Goal: Complete application form

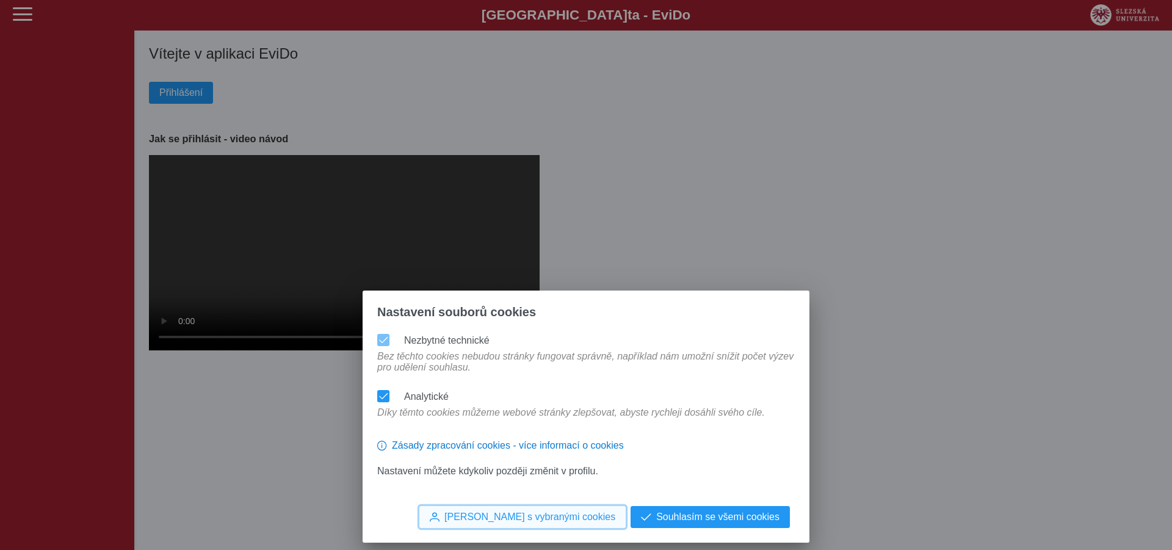
click at [567, 519] on span "[PERSON_NAME] s vybranými cookies" at bounding box center [529, 516] width 171 height 11
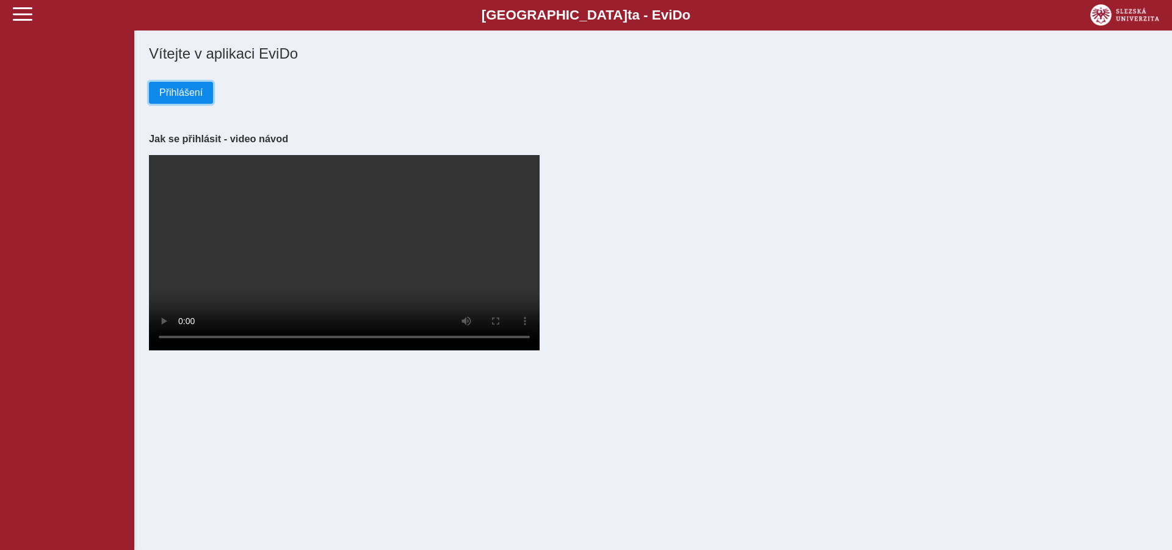
click at [182, 94] on span "Přihlášení" at bounding box center [180, 92] width 43 height 11
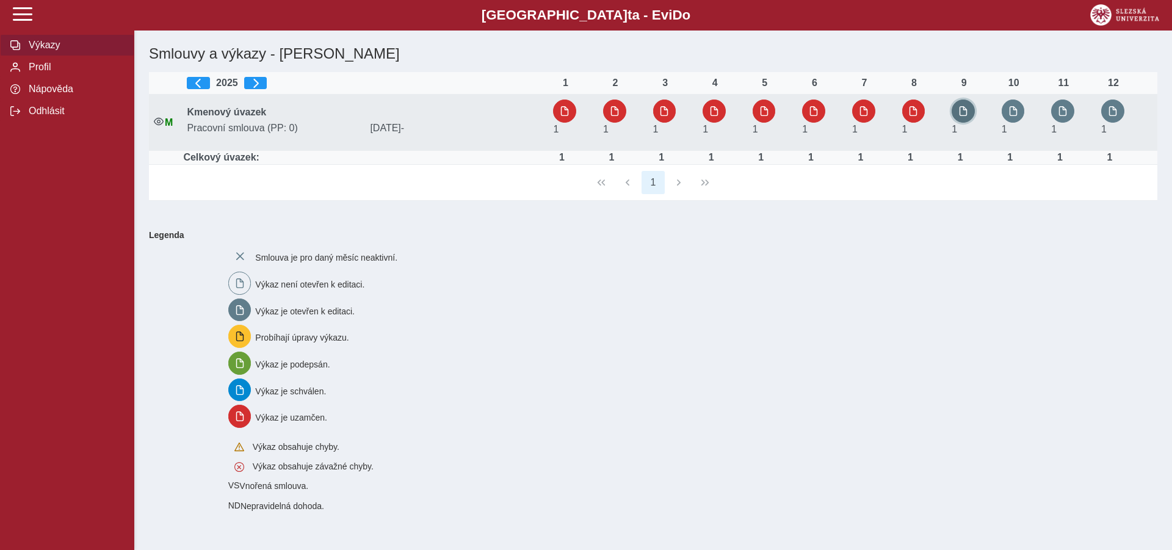
click at [961, 107] on span "button" at bounding box center [963, 111] width 10 height 10
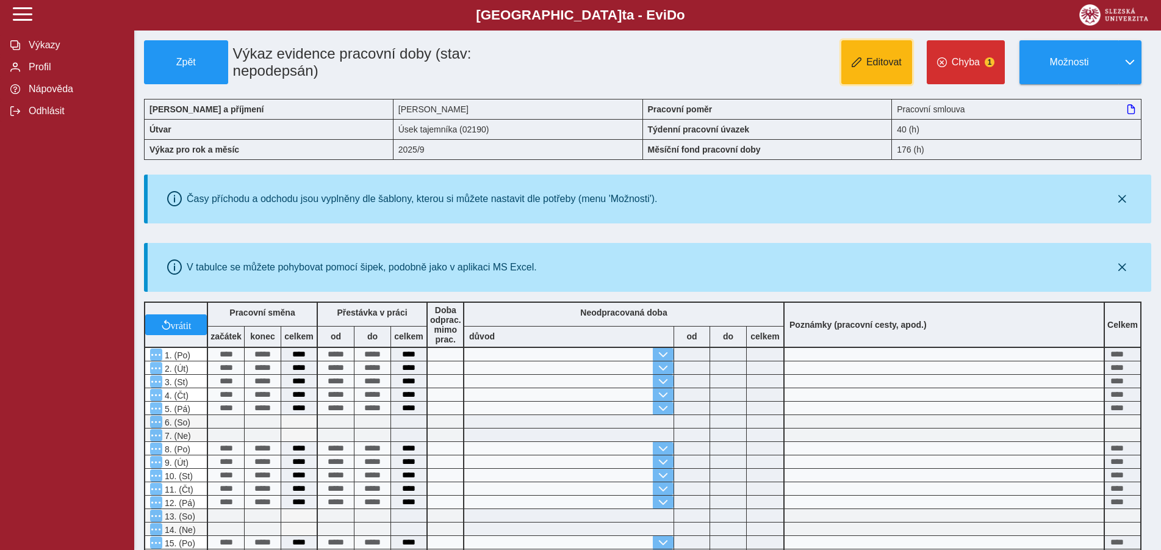
click at [877, 71] on button "Editovat" at bounding box center [877, 62] width 71 height 44
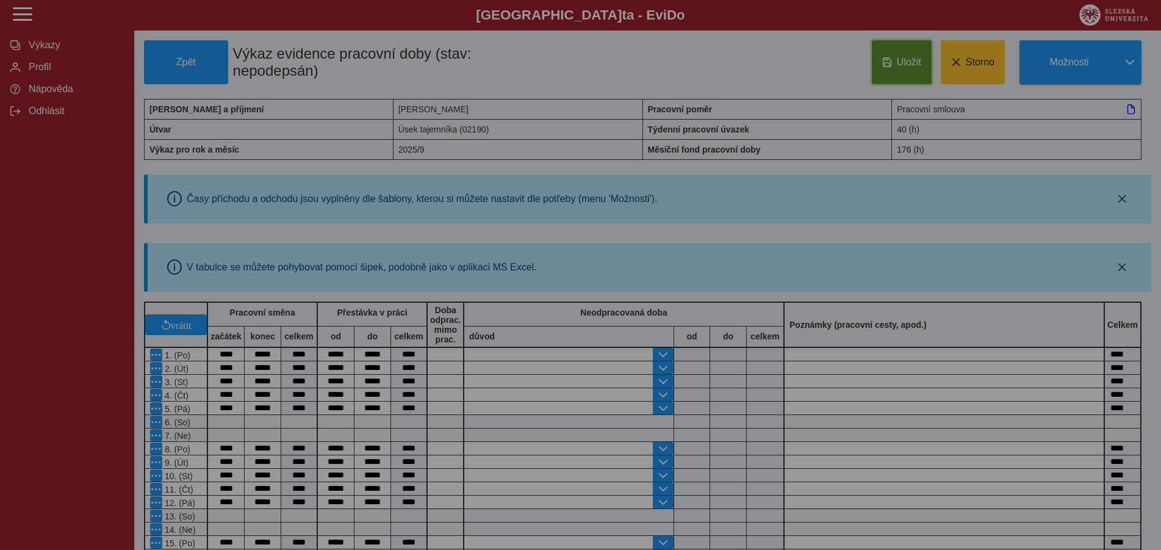
type input "**********"
type input "****"
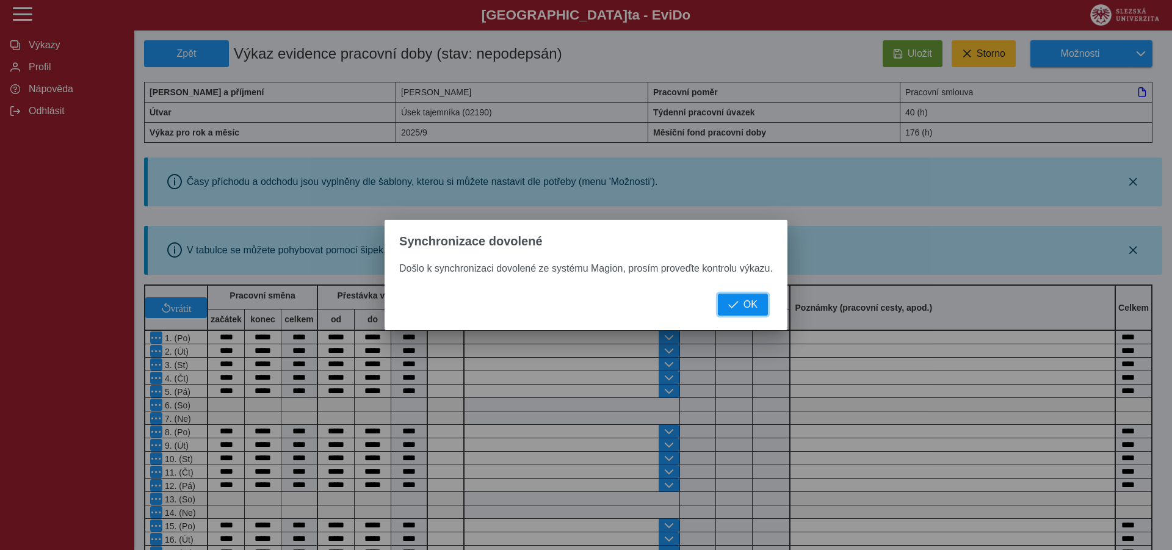
click at [749, 303] on span "OK" at bounding box center [750, 304] width 14 height 11
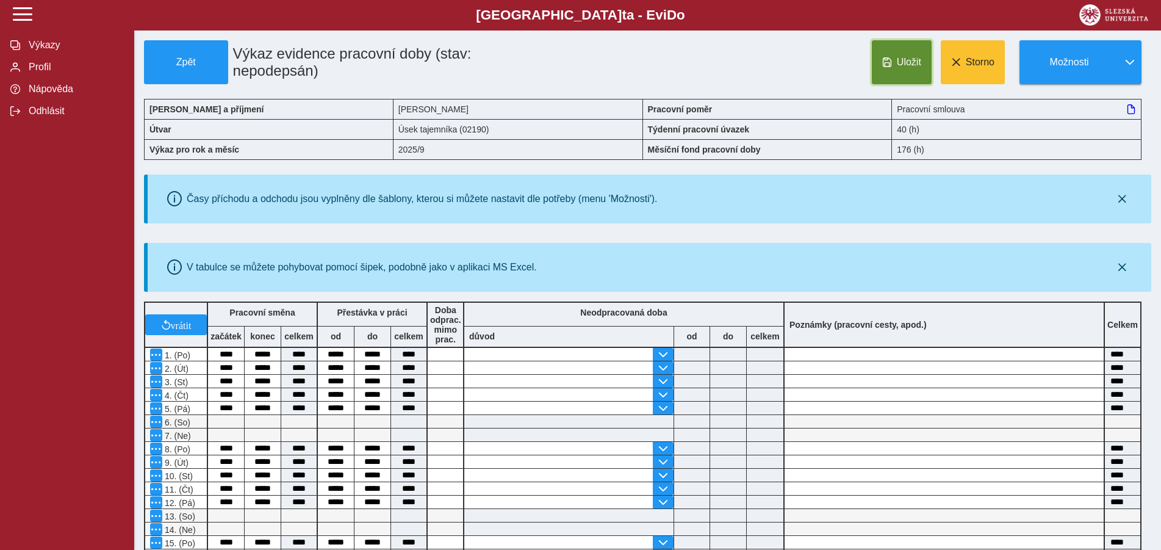
click at [904, 54] on button "Uložit" at bounding box center [902, 62] width 60 height 44
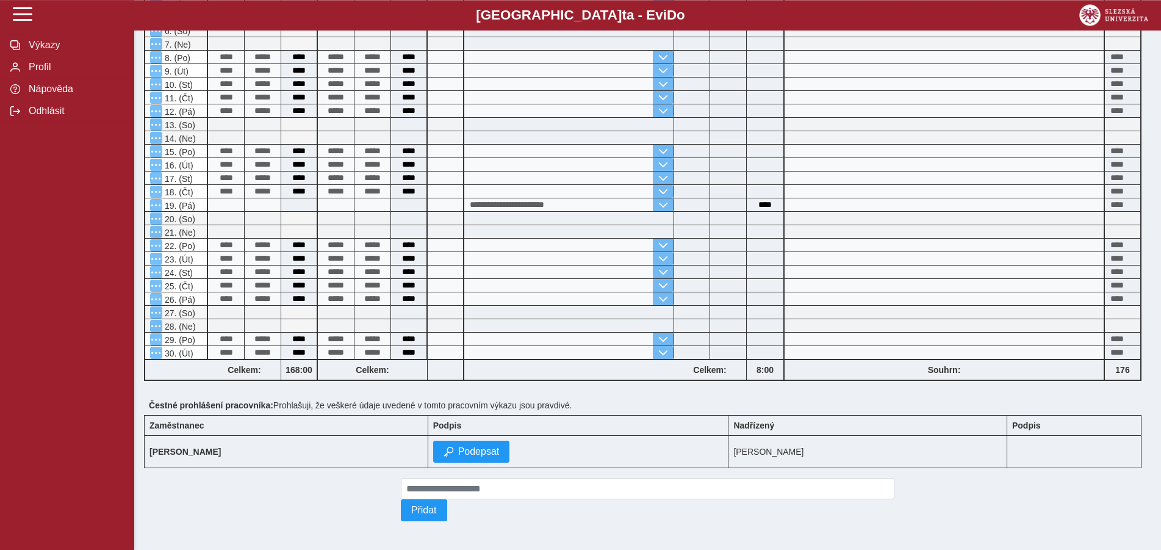
scroll to position [404, 0]
click at [458, 447] on span "Podepsat" at bounding box center [478, 450] width 41 height 11
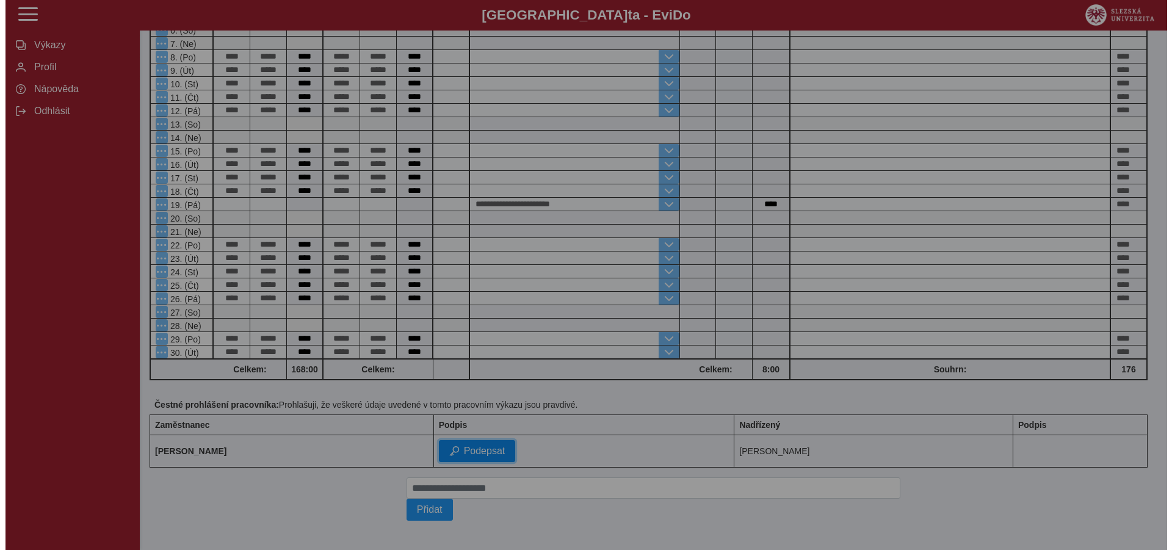
scroll to position [387, 0]
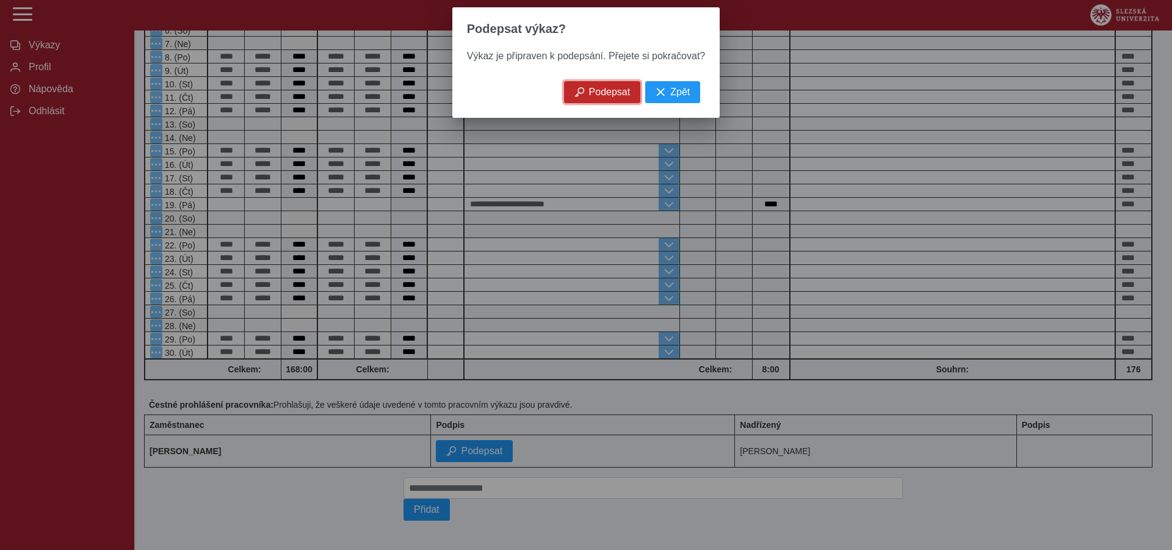
click at [616, 96] on span "Podepsat" at bounding box center [609, 92] width 41 height 11
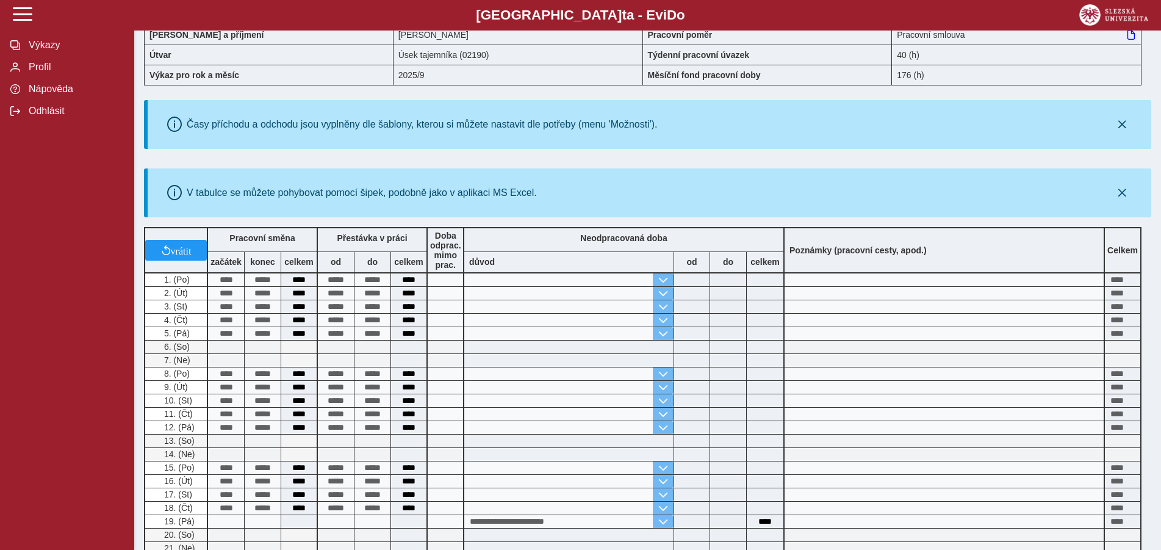
scroll to position [0, 0]
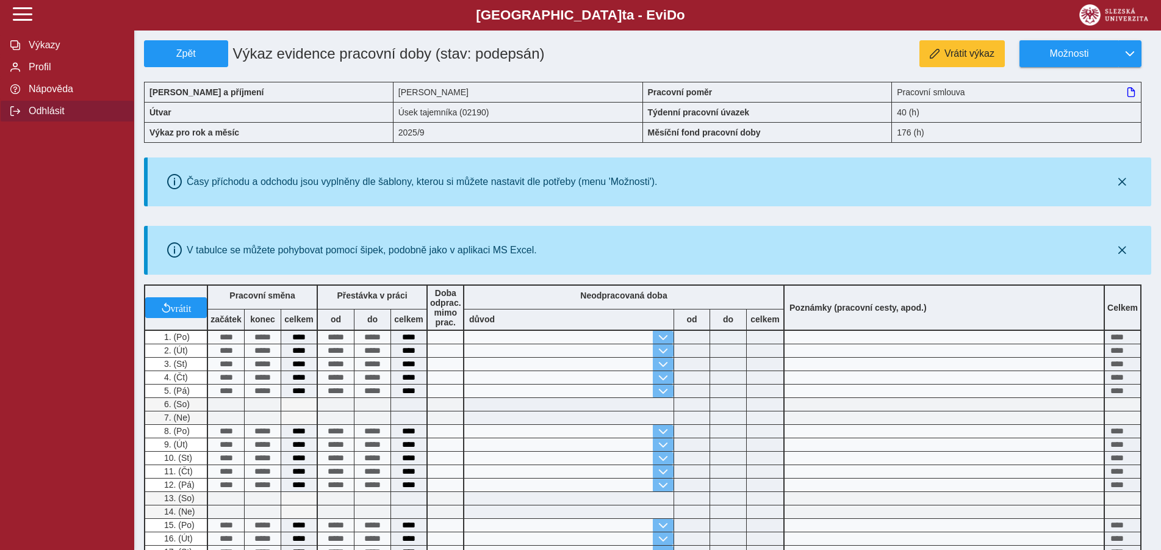
click at [42, 117] on span "Odhlásit" at bounding box center [74, 111] width 99 height 11
